Goal: Task Accomplishment & Management: Manage account settings

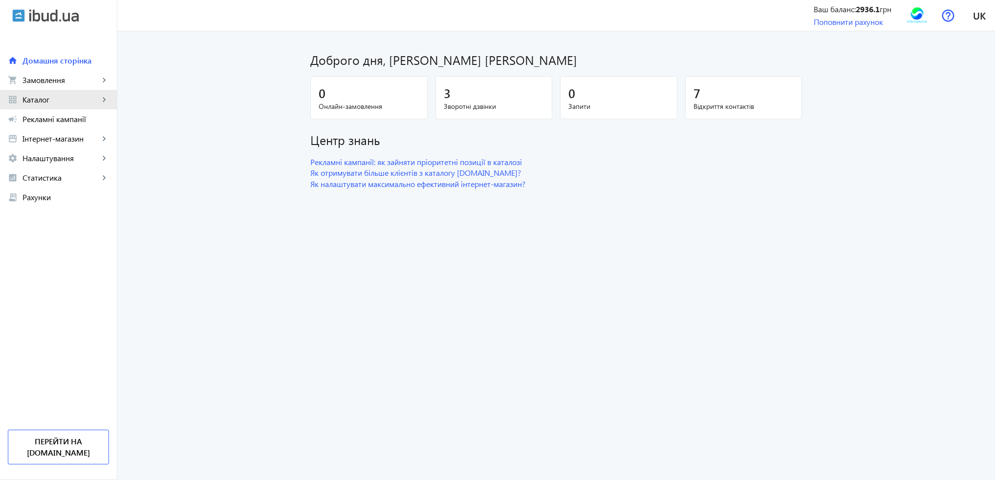
click at [65, 105] on link "grid_view Каталог keyboard_arrow_right" at bounding box center [58, 100] width 117 height 20
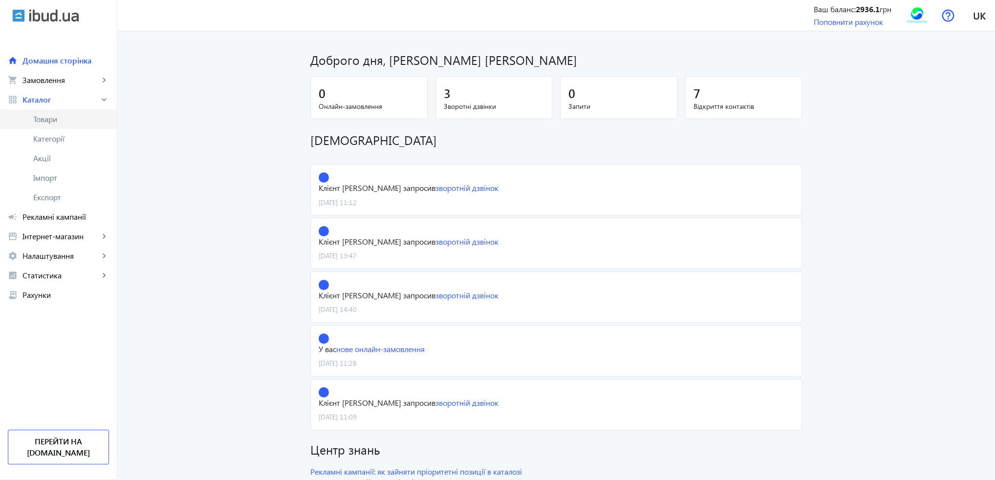
click at [62, 120] on span "Товари" at bounding box center [71, 119] width 76 height 10
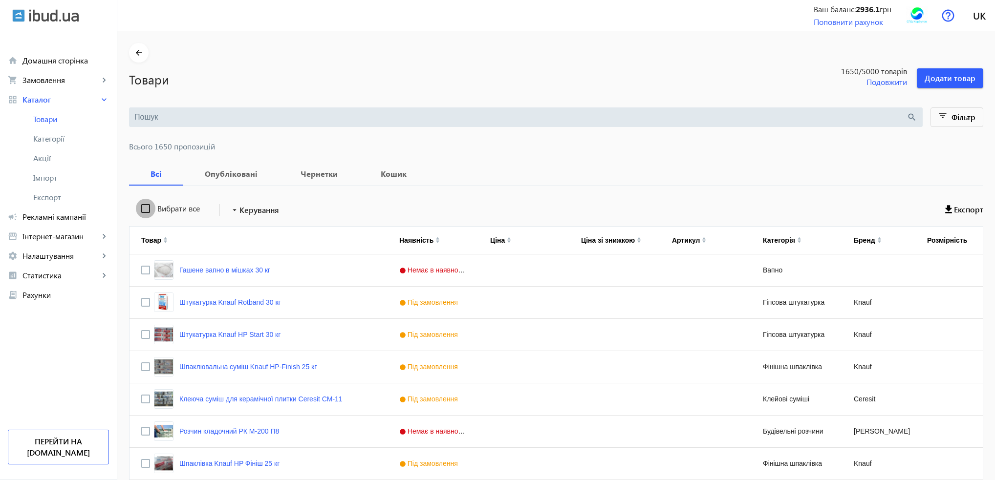
click at [137, 209] on input "Вибрати все" at bounding box center [146, 209] width 20 height 20
checkbox input "true"
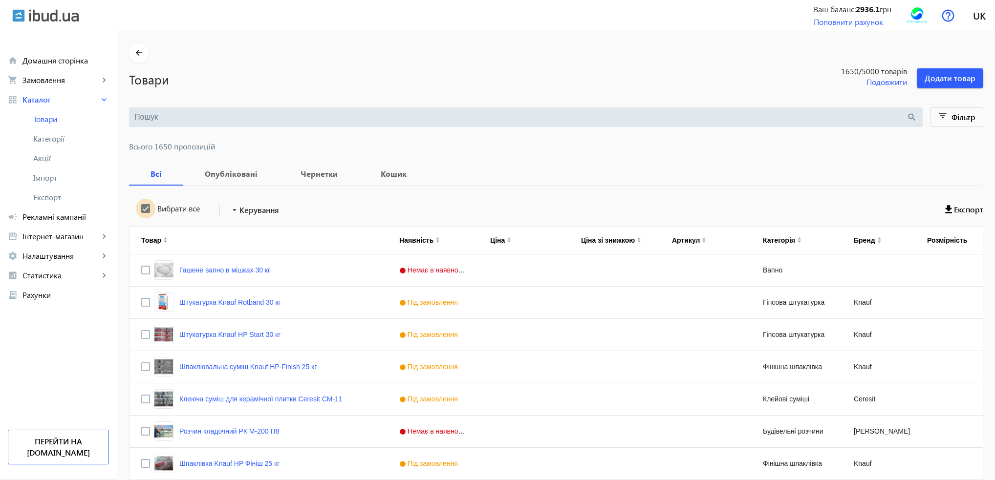
checkbox input "true"
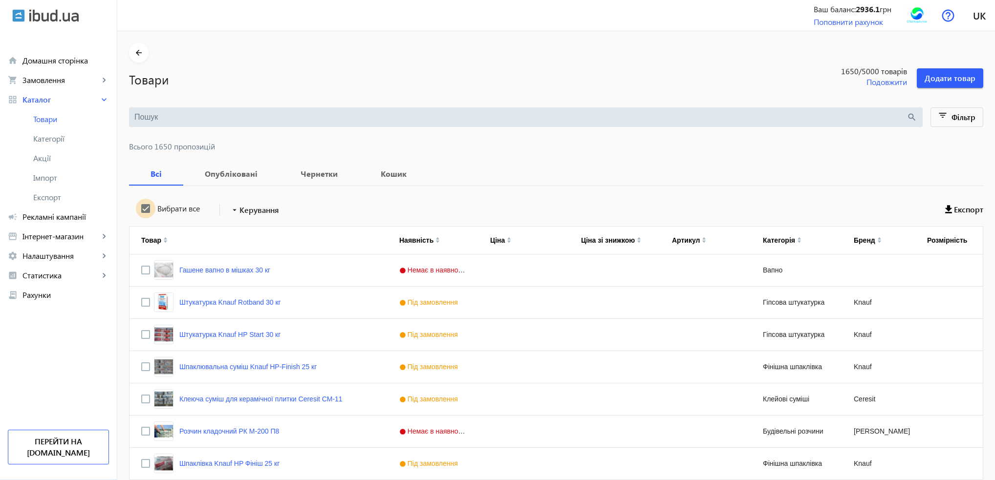
checkbox input "true"
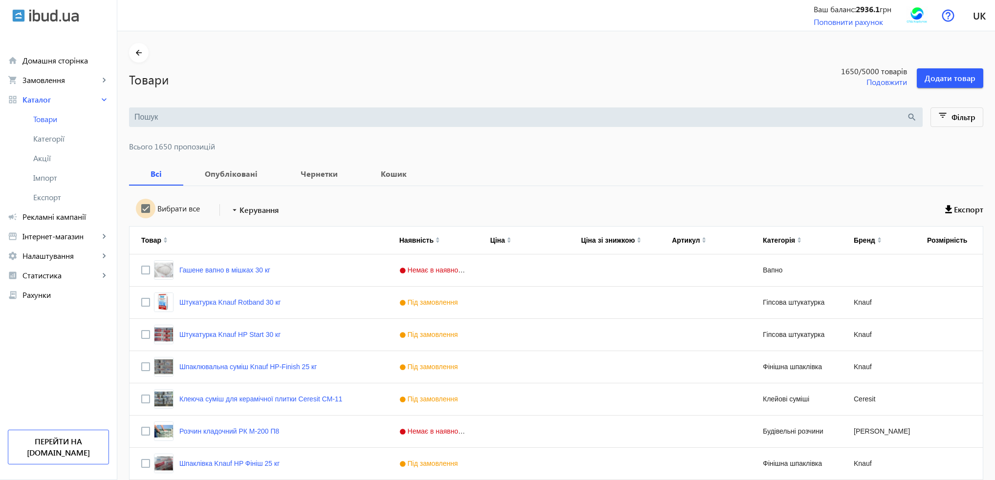
checkbox input "true"
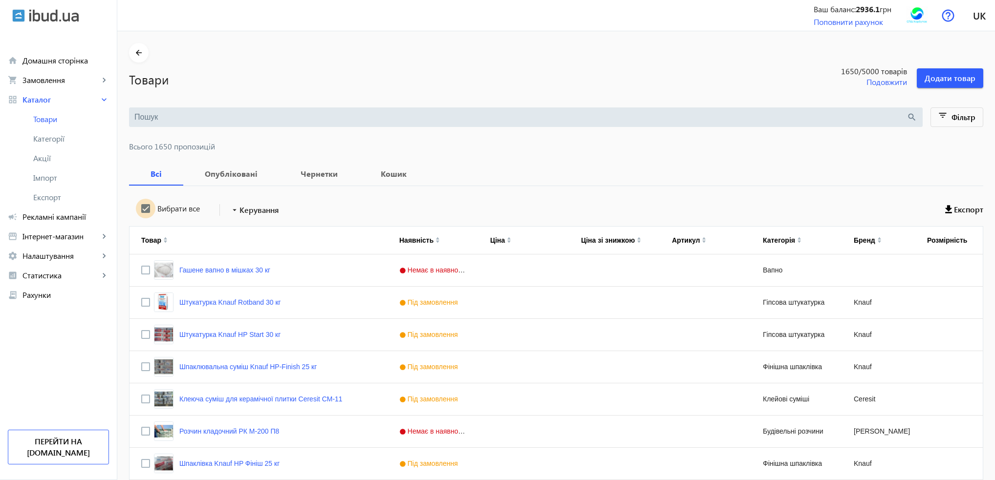
checkbox input "true"
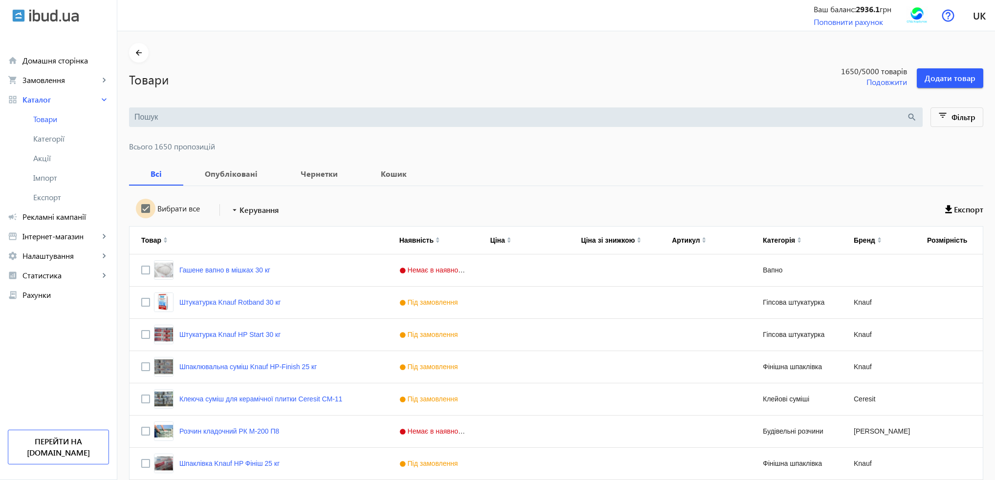
checkbox input "true"
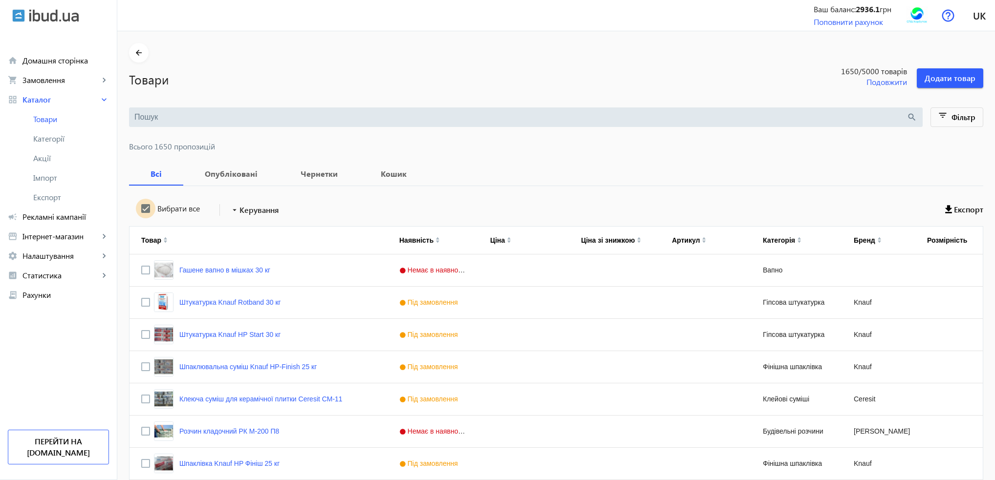
checkbox input "true"
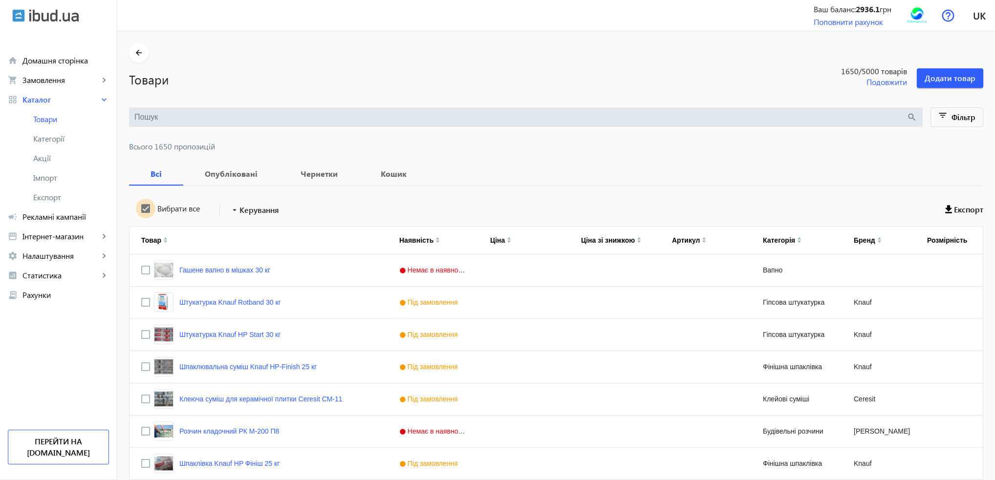
checkbox input "true"
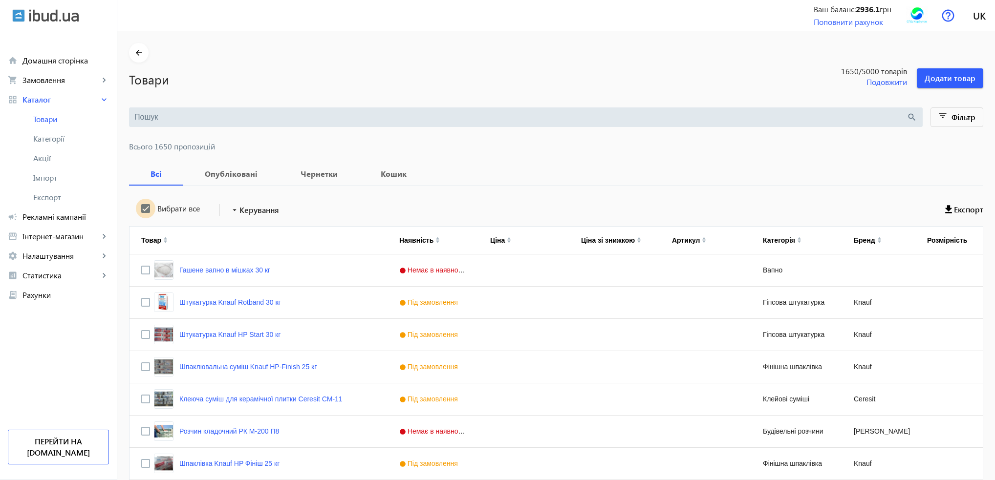
checkbox input "true"
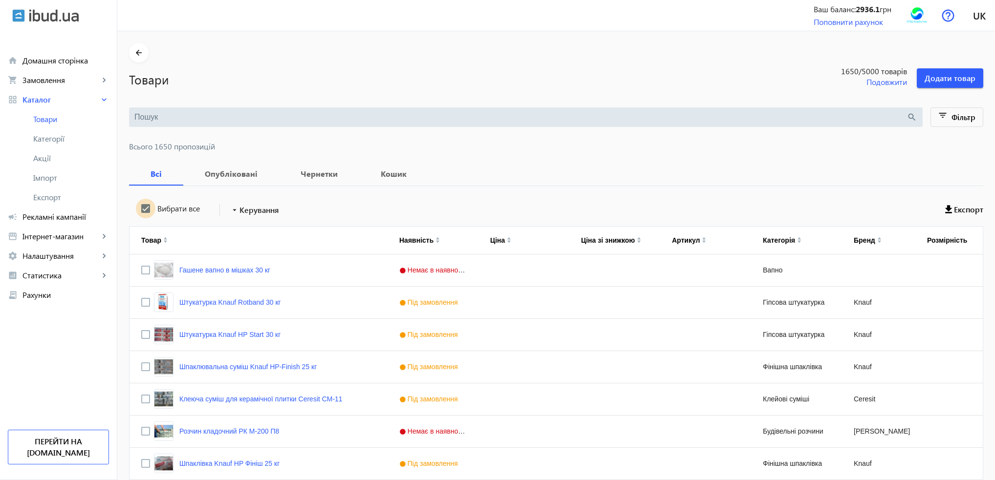
checkbox input "true"
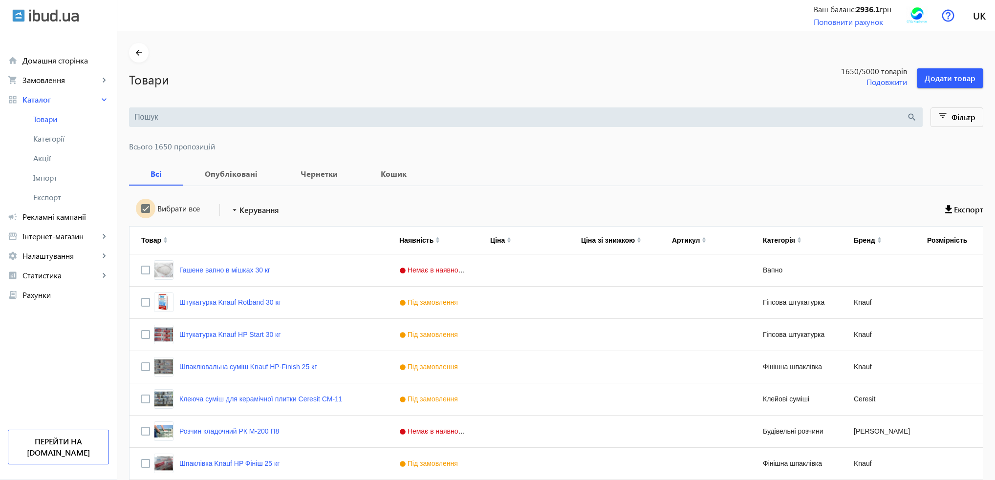
checkbox input "true"
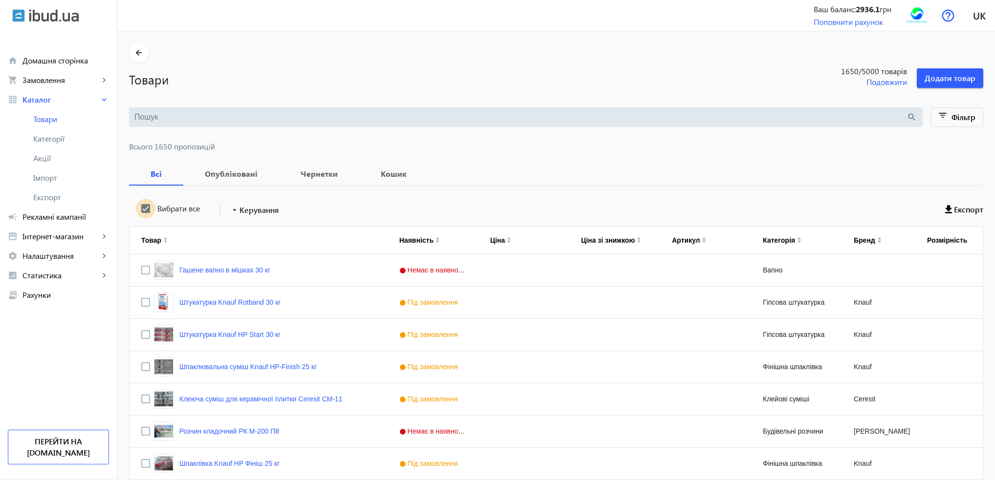
checkbox input "true"
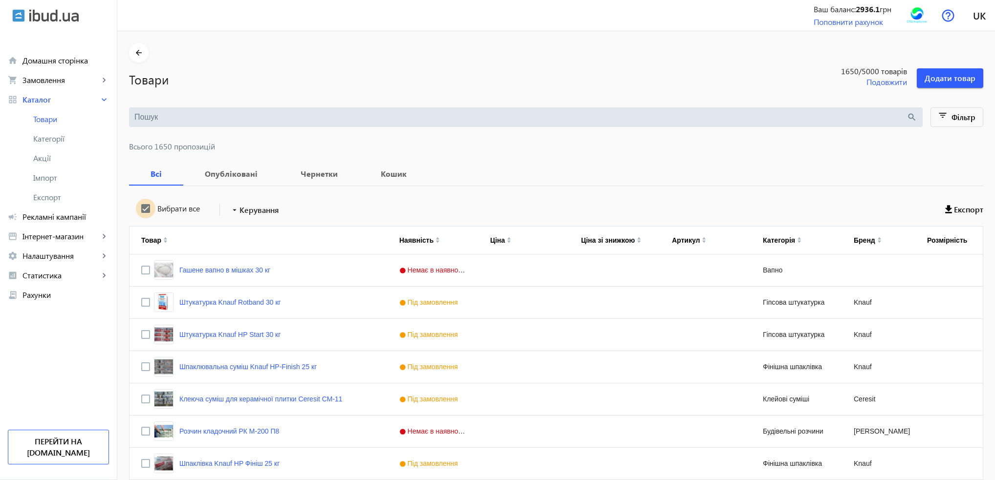
checkbox input "true"
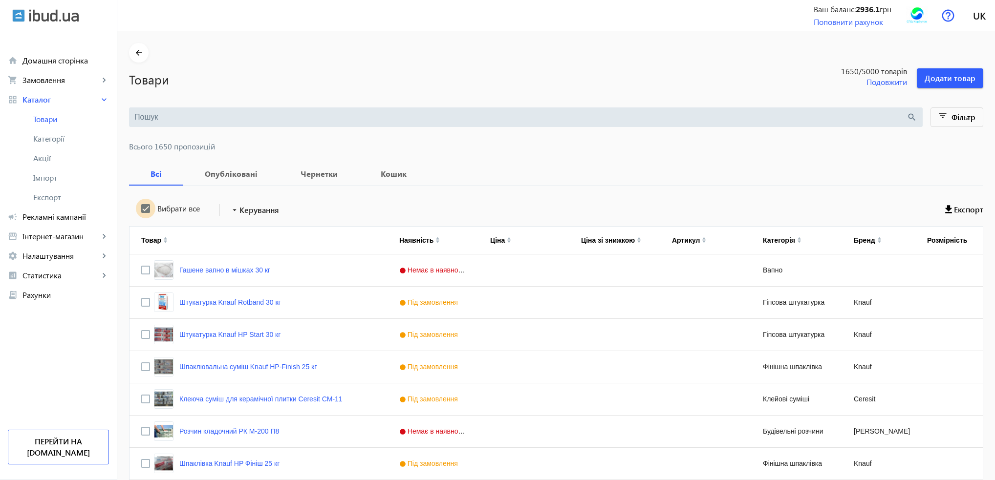
checkbox input "true"
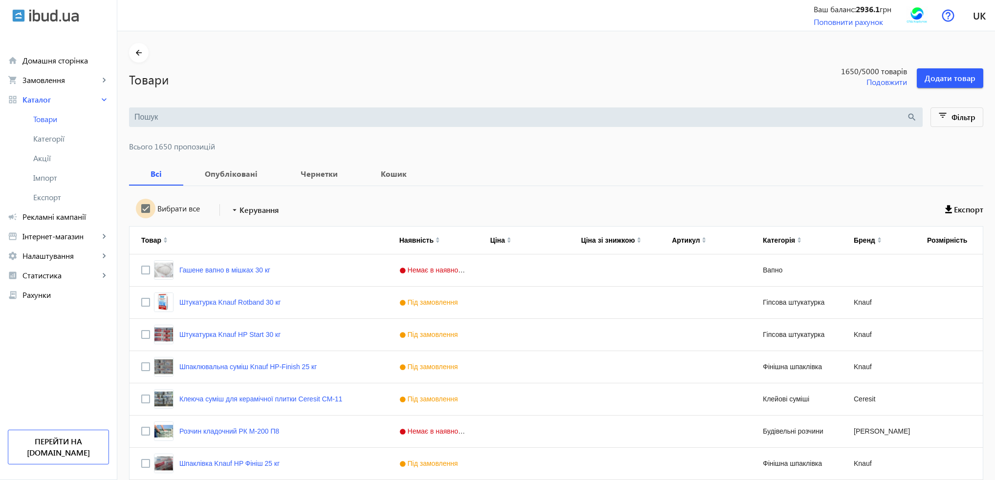
checkbox input "true"
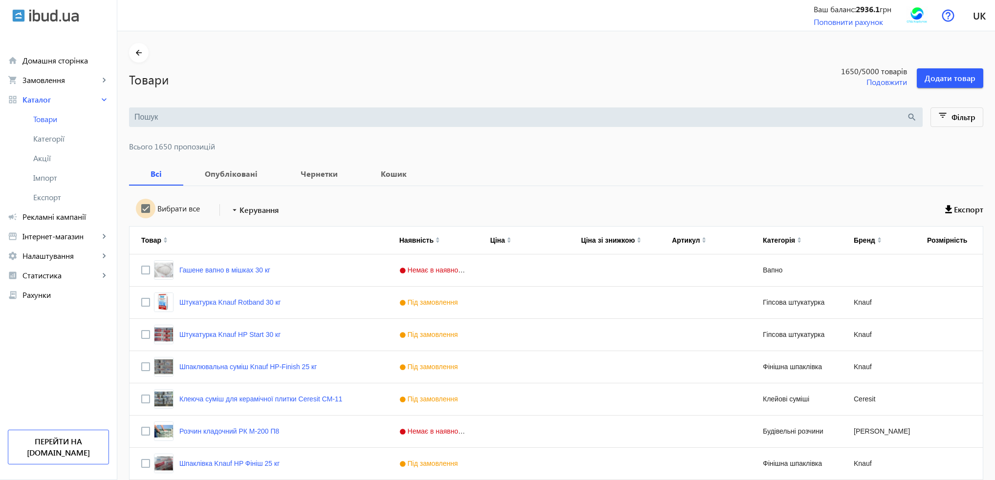
checkbox input "true"
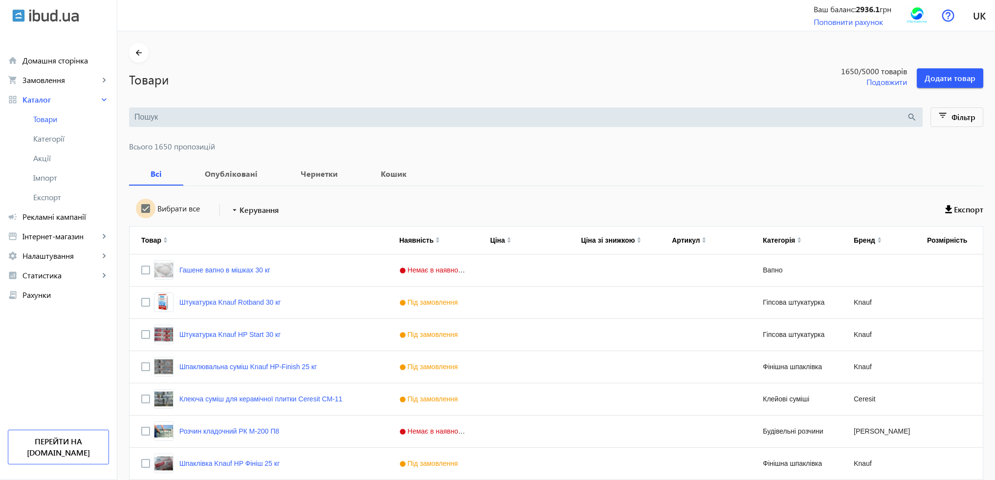
checkbox input "true"
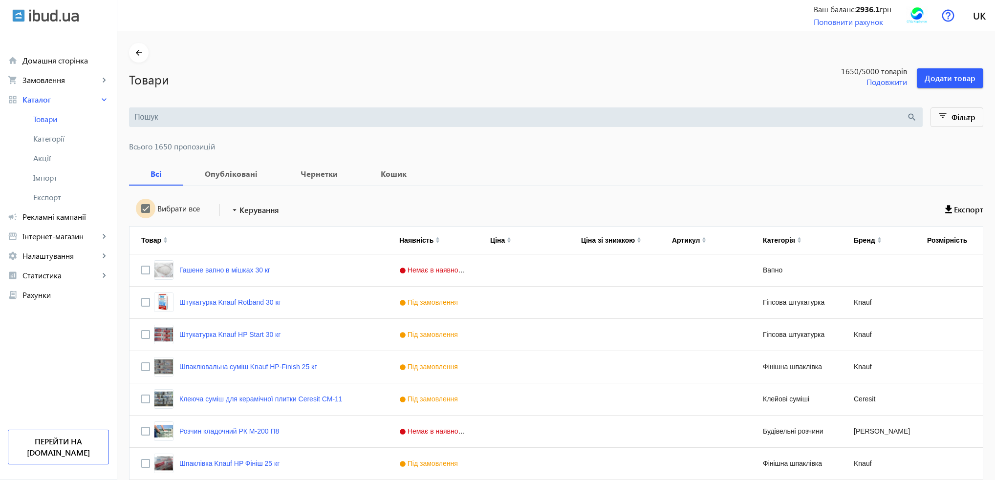
checkbox input "true"
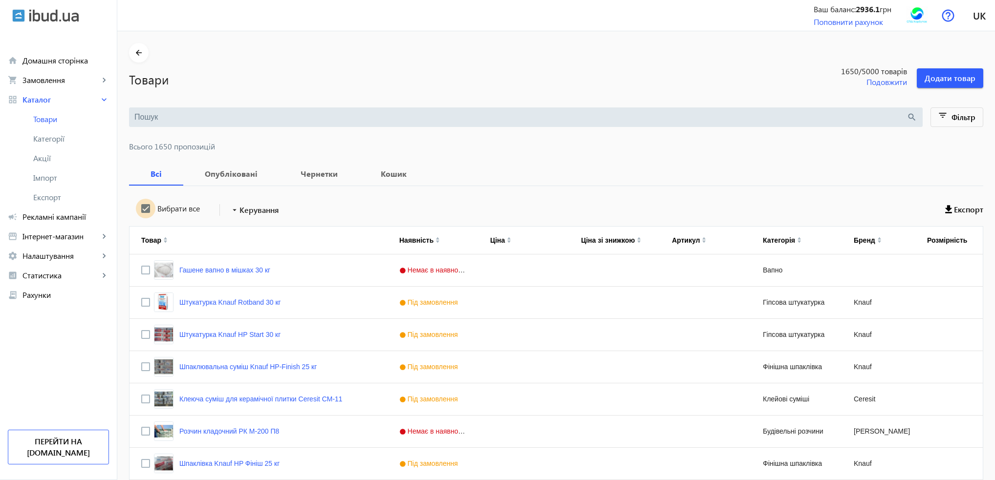
checkbox input "true"
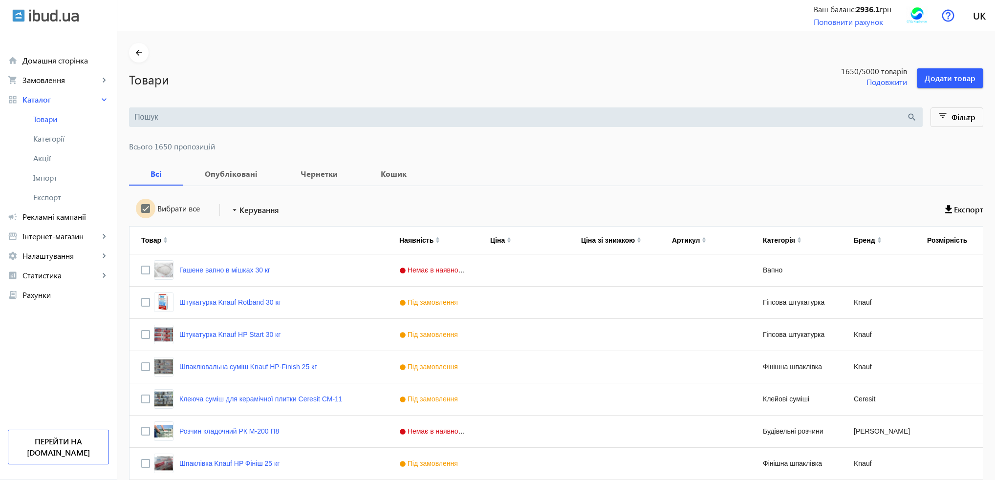
checkbox input "true"
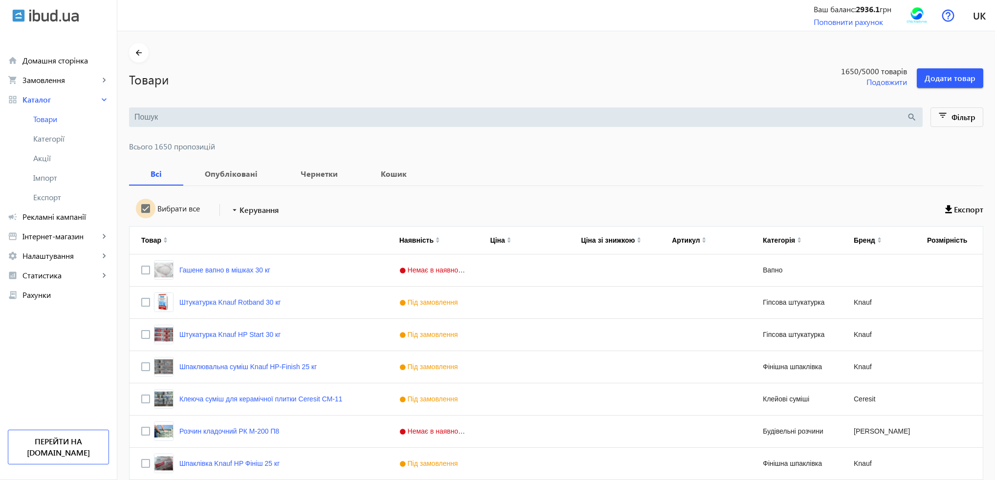
checkbox input "true"
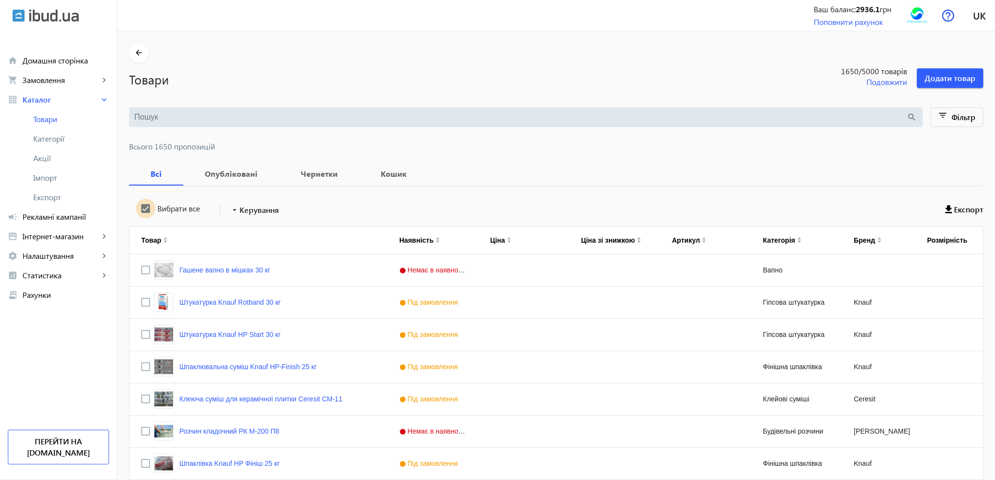
checkbox input "true"
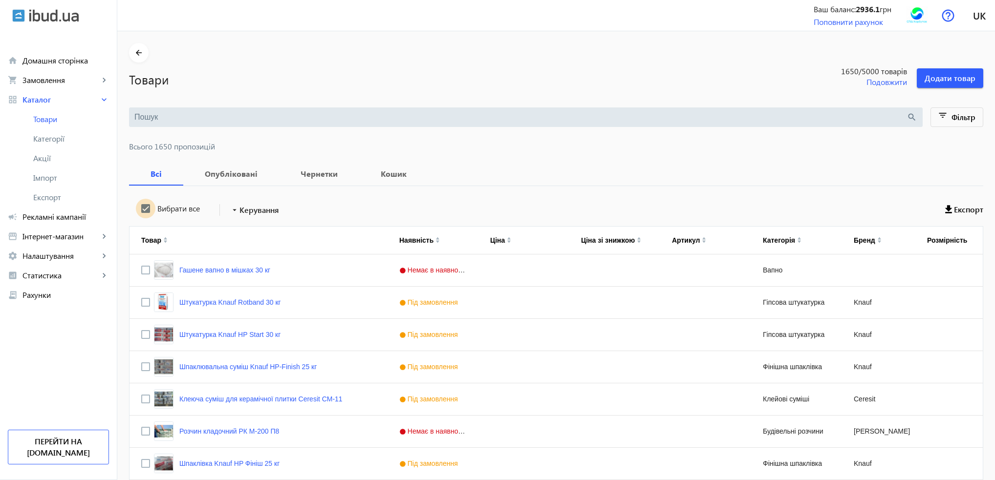
checkbox input "true"
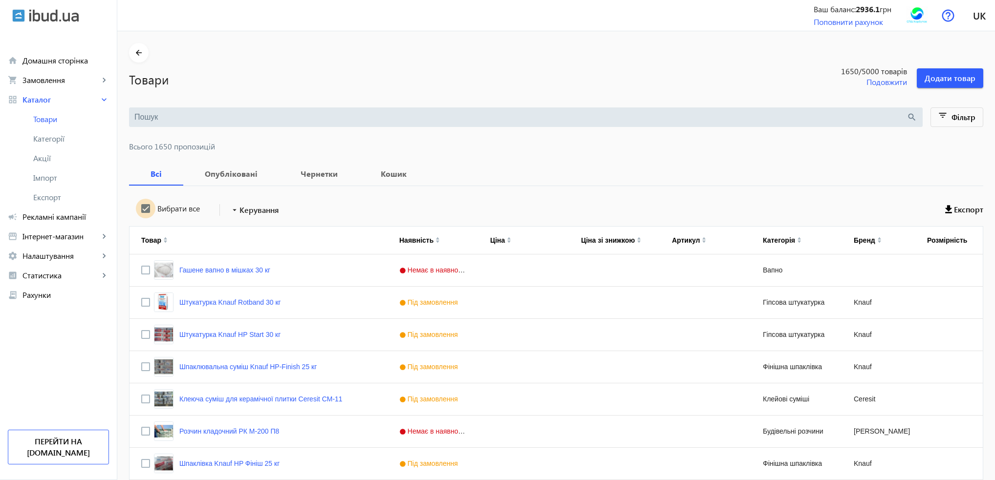
checkbox input "true"
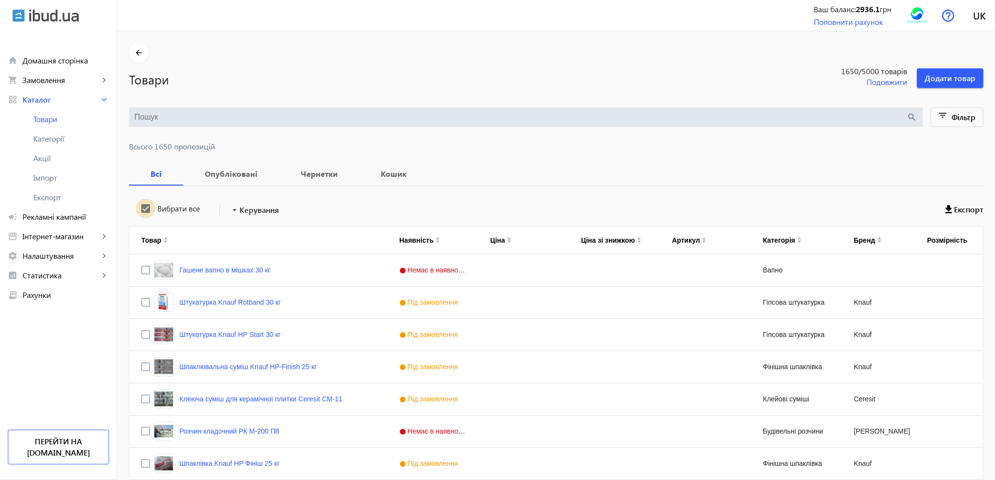
checkbox input "true"
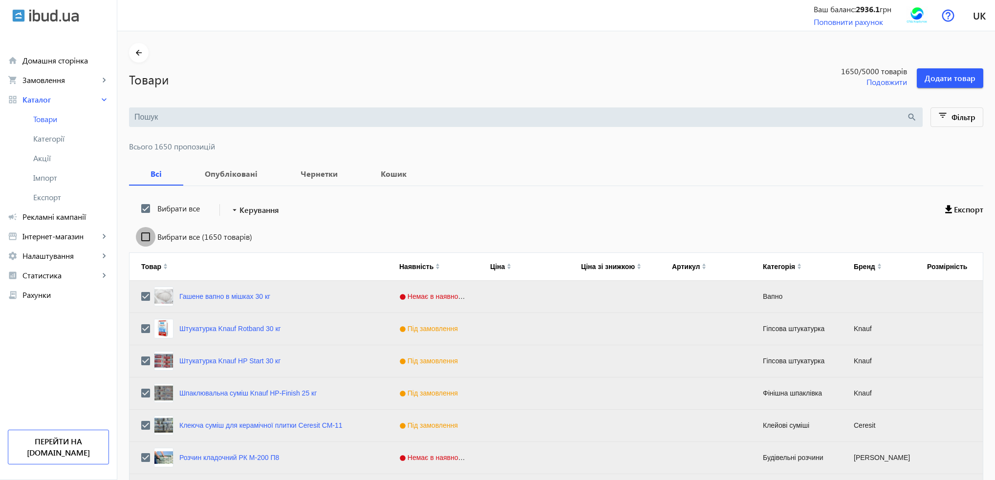
click at [140, 240] on input "Вибрати все (1650 товарів)" at bounding box center [146, 237] width 20 height 20
checkbox input "true"
click at [248, 220] on span at bounding box center [254, 209] width 57 height 23
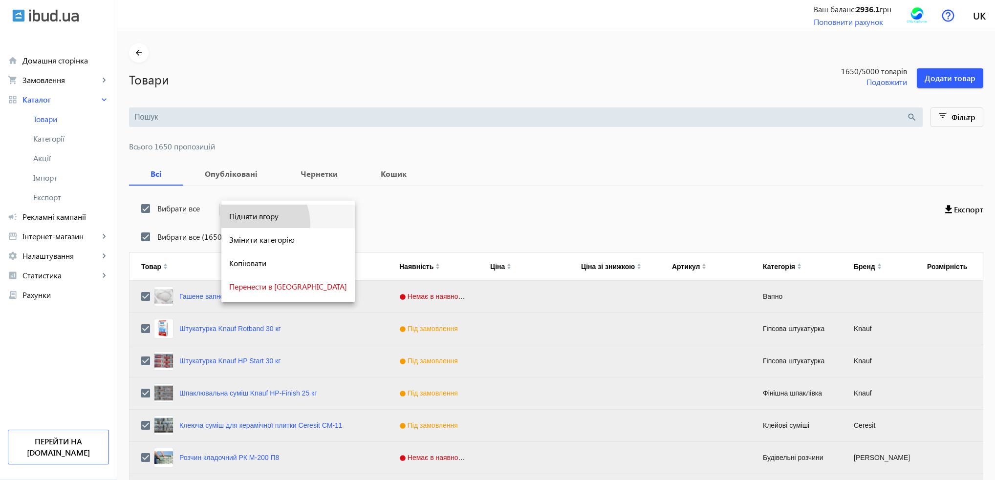
click at [252, 224] on button "Підняти вгору" at bounding box center [287, 216] width 133 height 23
